Goal: Information Seeking & Learning: Learn about a topic

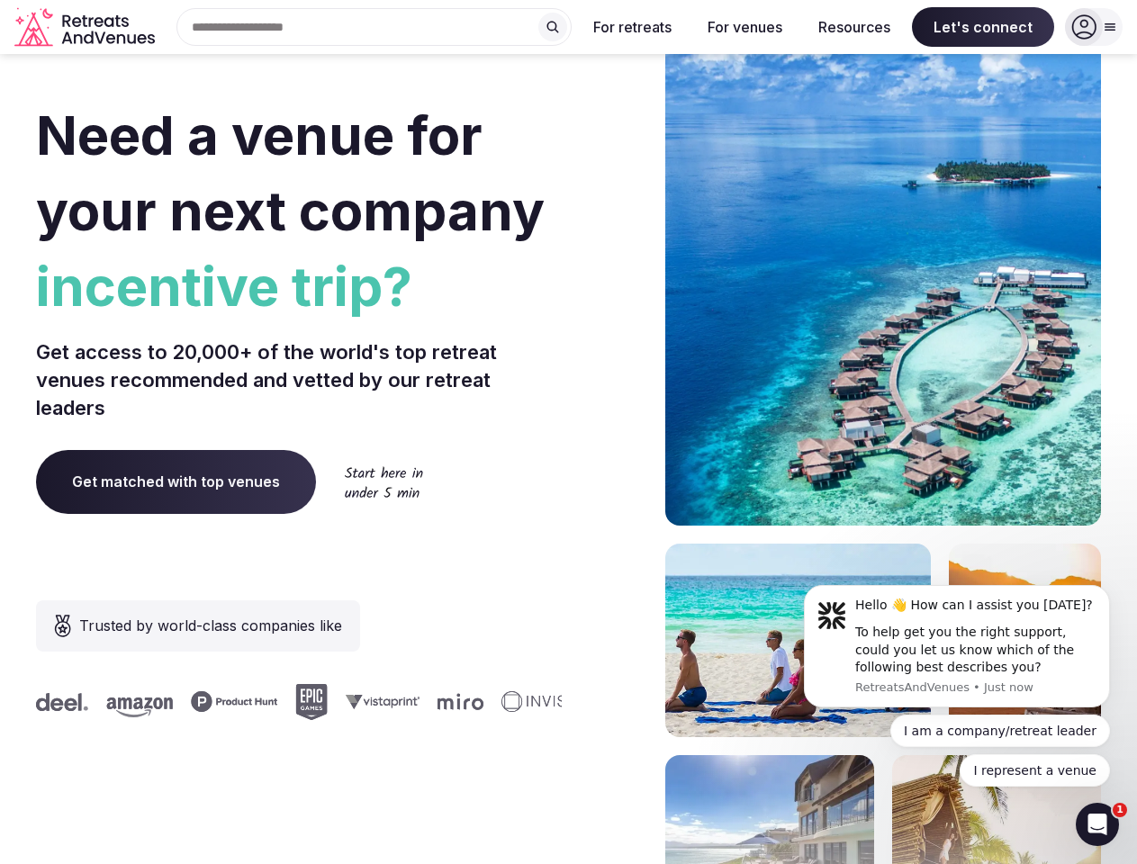
click at [568, 432] on div "Need a venue for your next company incentive trip? Get access to 20,000+ of the…" at bounding box center [568, 538] width 1065 height 1084
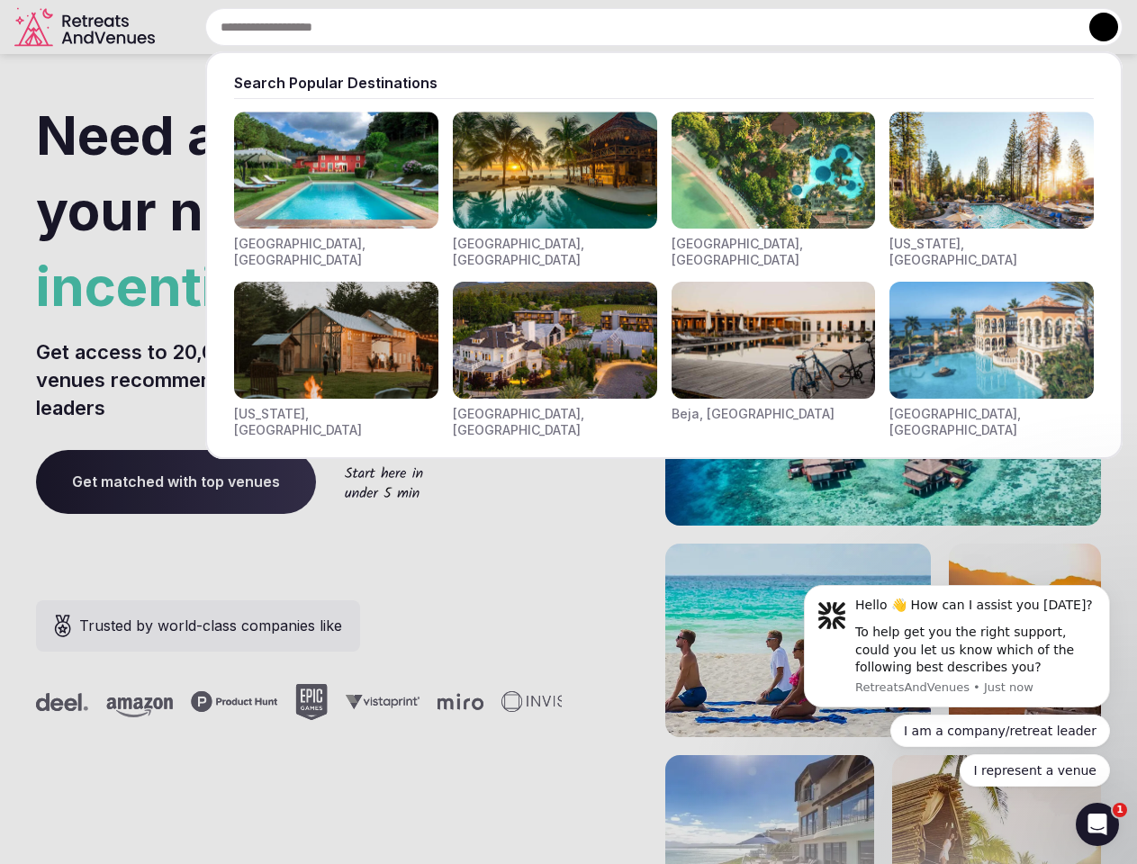
click at [374, 27] on div "Search Popular Destinations [GEOGRAPHIC_DATA], [GEOGRAPHIC_DATA] [GEOGRAPHIC_DA…" at bounding box center [642, 27] width 960 height 38
click at [553, 27] on input "text" at bounding box center [663, 27] width 917 height 38
click at [633, 27] on input "text" at bounding box center [663, 27] width 917 height 38
click at [744, 27] on input "text" at bounding box center [663, 27] width 917 height 38
click at [854, 27] on input "text" at bounding box center [663, 27] width 917 height 38
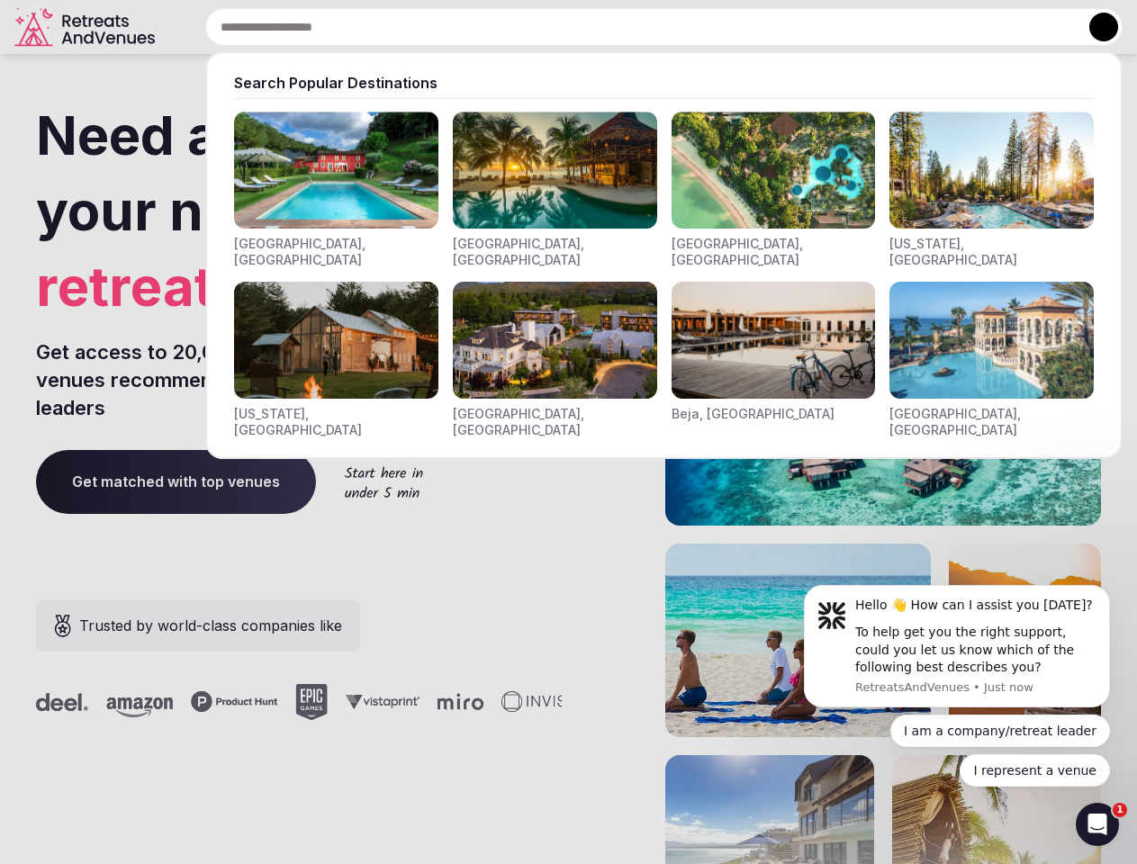
click at [983, 27] on input "text" at bounding box center [663, 27] width 917 height 38
click at [1093, 27] on button at bounding box center [1103, 27] width 29 height 29
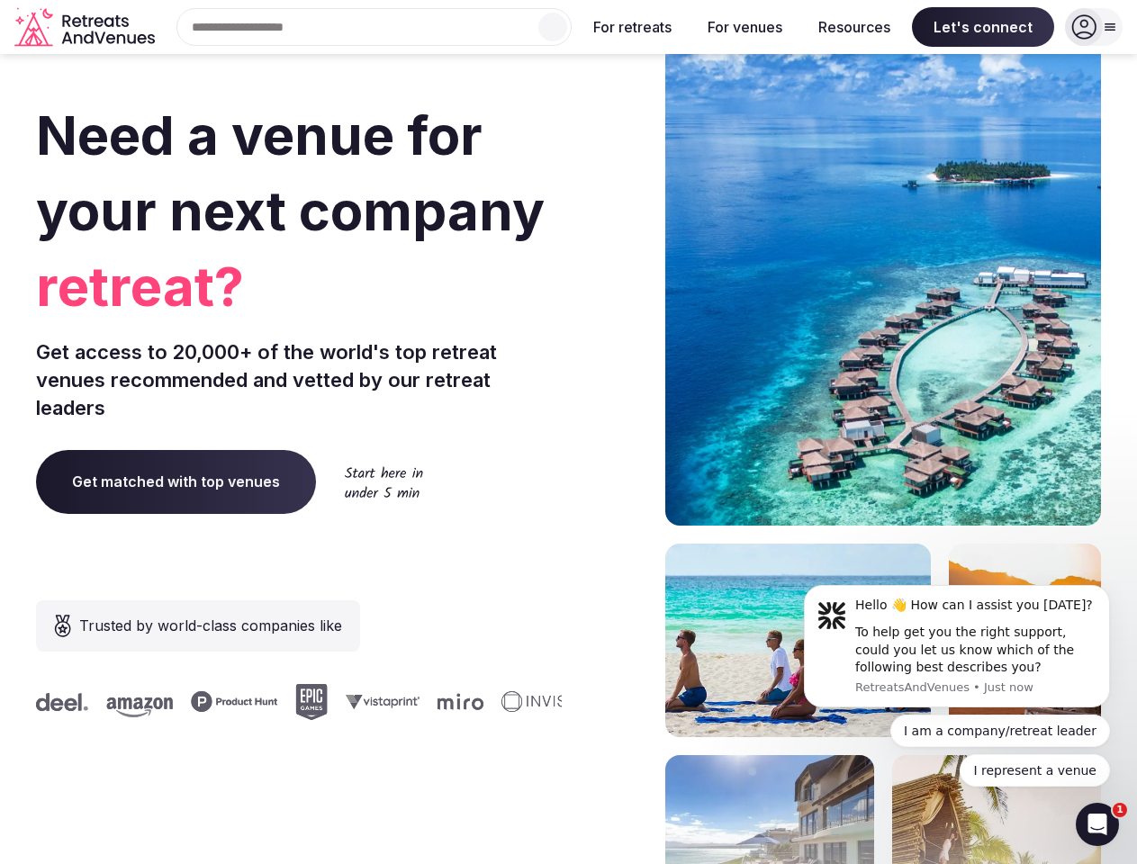
click at [957, 646] on div "To help get you the right support, could you let us know which of the following…" at bounding box center [975, 650] width 241 height 53
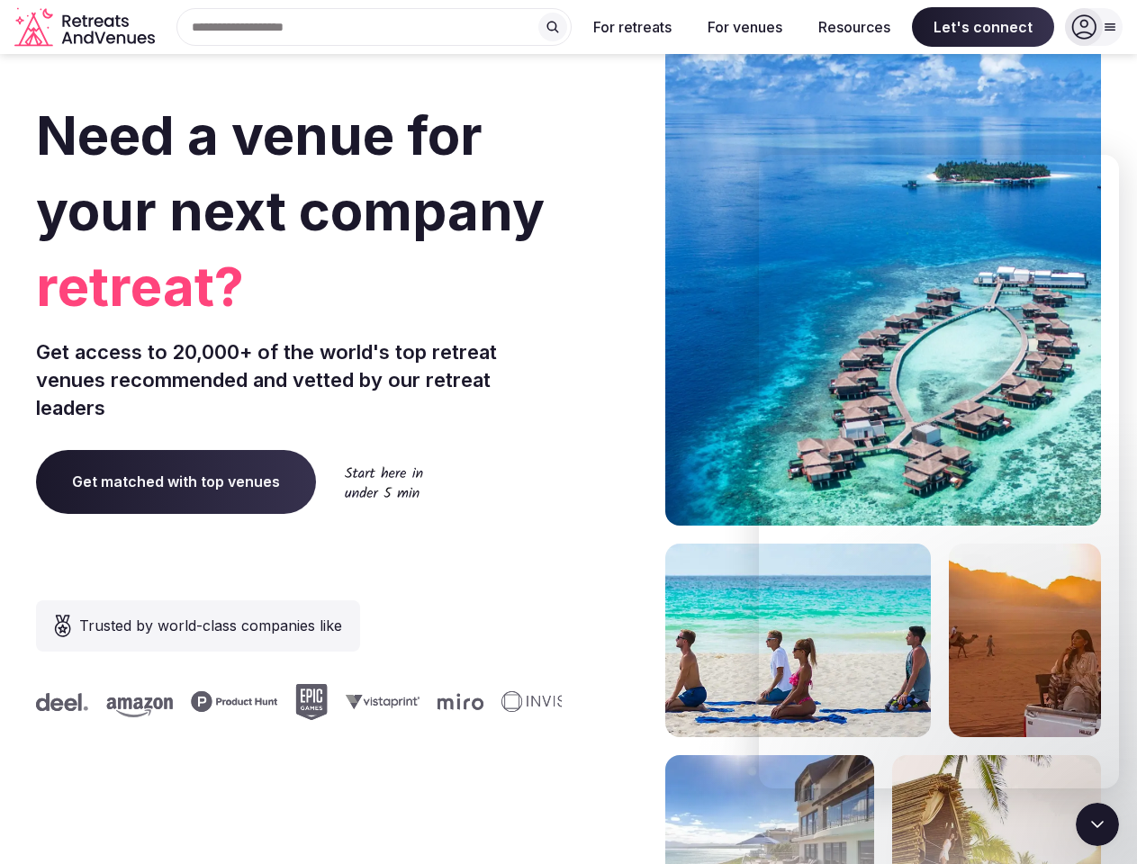
click at [1113, 590] on section "Need a venue for your next company retreat? Get access to 20,000+ of the world'…" at bounding box center [568, 538] width 1137 height 1084
